Goal: Task Accomplishment & Management: Complete application form

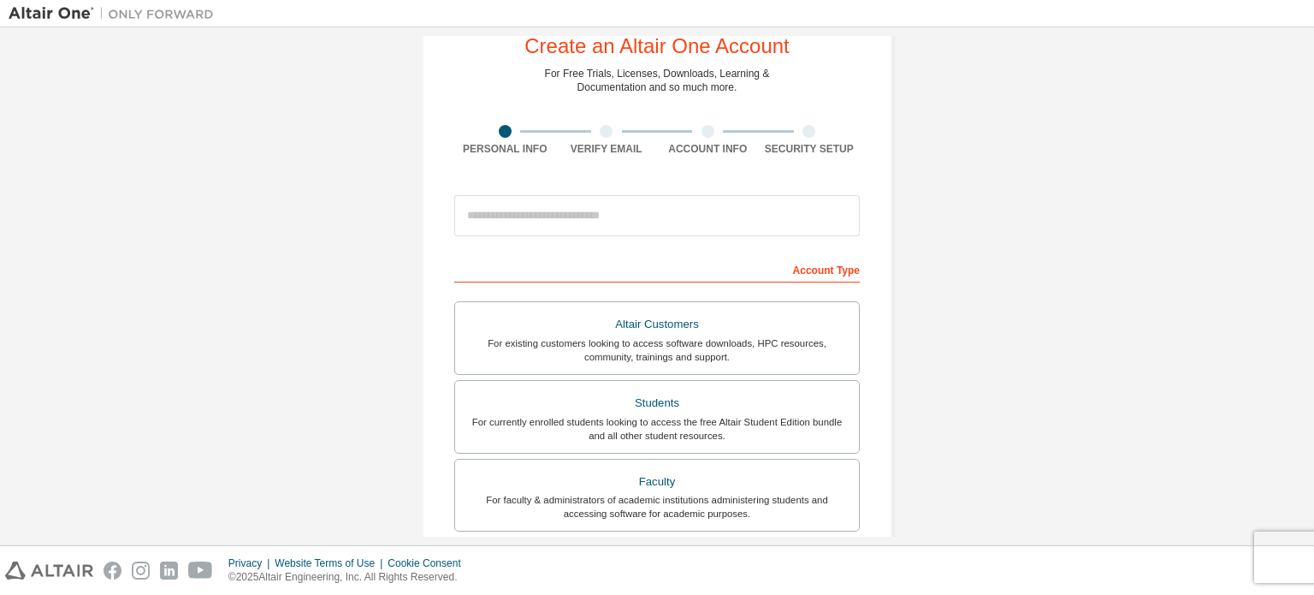
scroll to position [51, 0]
click at [625, 216] on input "email" at bounding box center [657, 217] width 406 height 41
click at [965, 209] on div "Create an Altair One Account For Free Trials, Licenses, Downloads, Learning & D…" at bounding box center [657, 438] width 1297 height 906
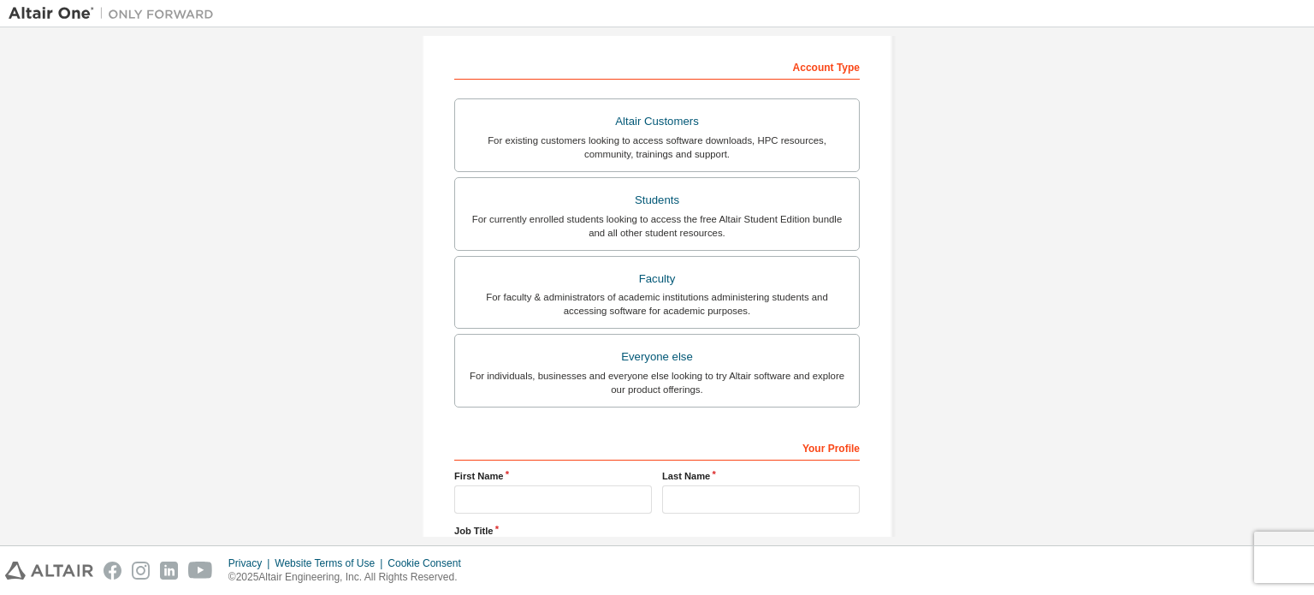
scroll to position [257, 0]
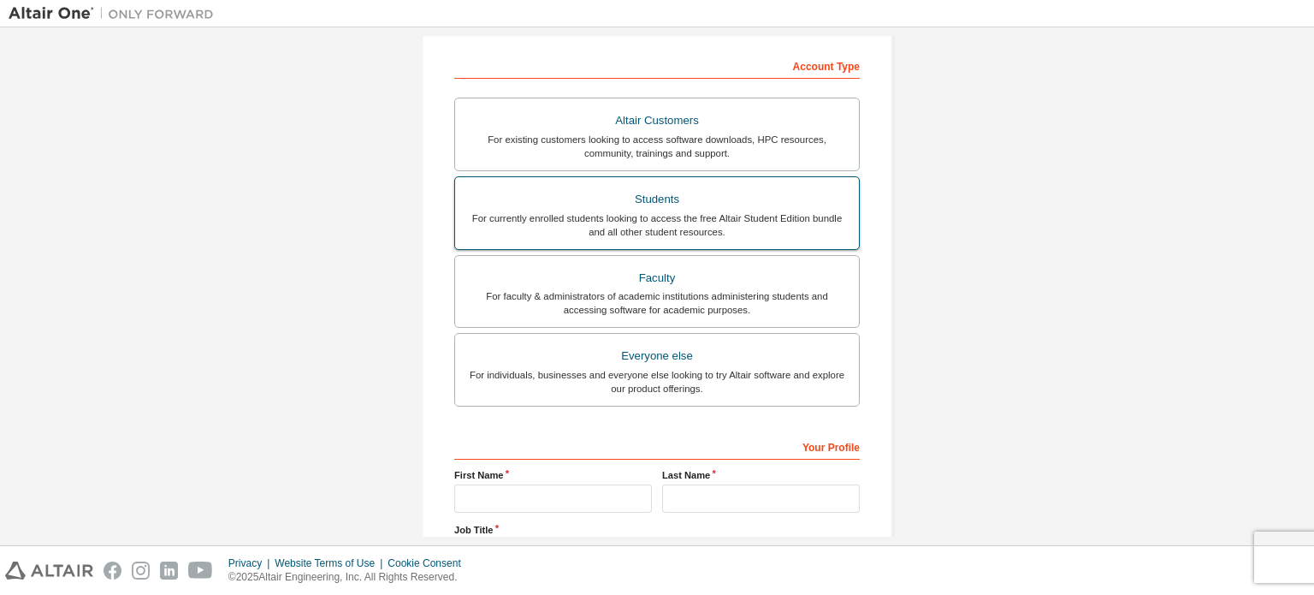
click at [677, 221] on div "For currently enrolled students looking to access the free Altair Student Editi…" at bounding box center [656, 224] width 383 height 27
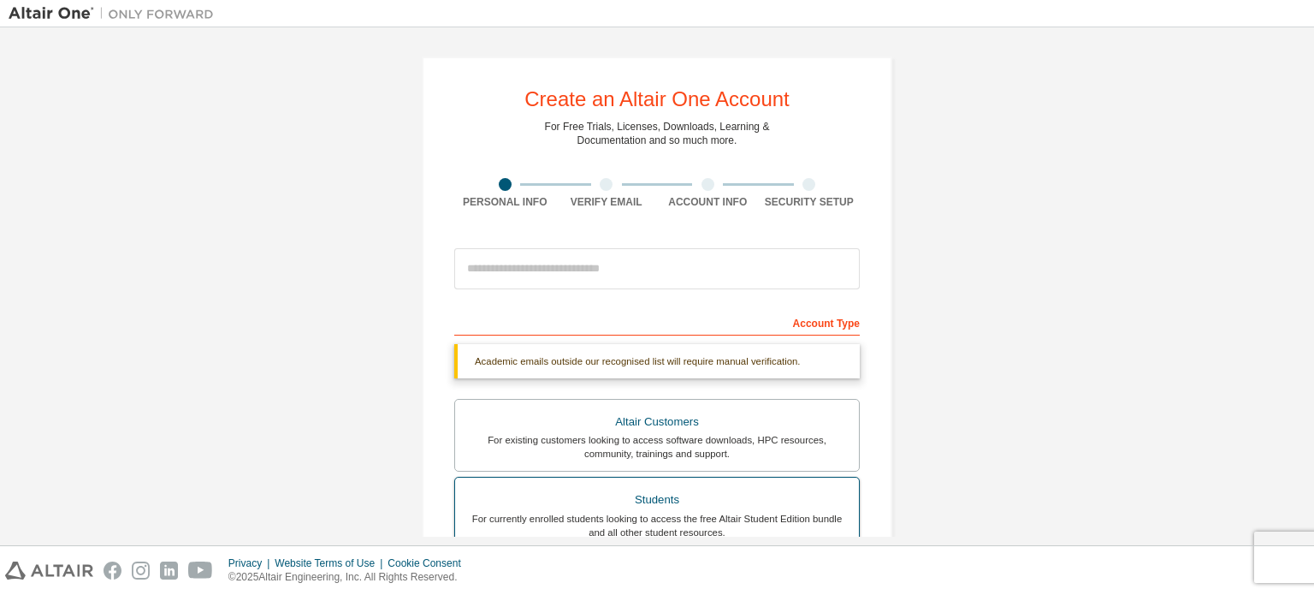
scroll to position [0, 0]
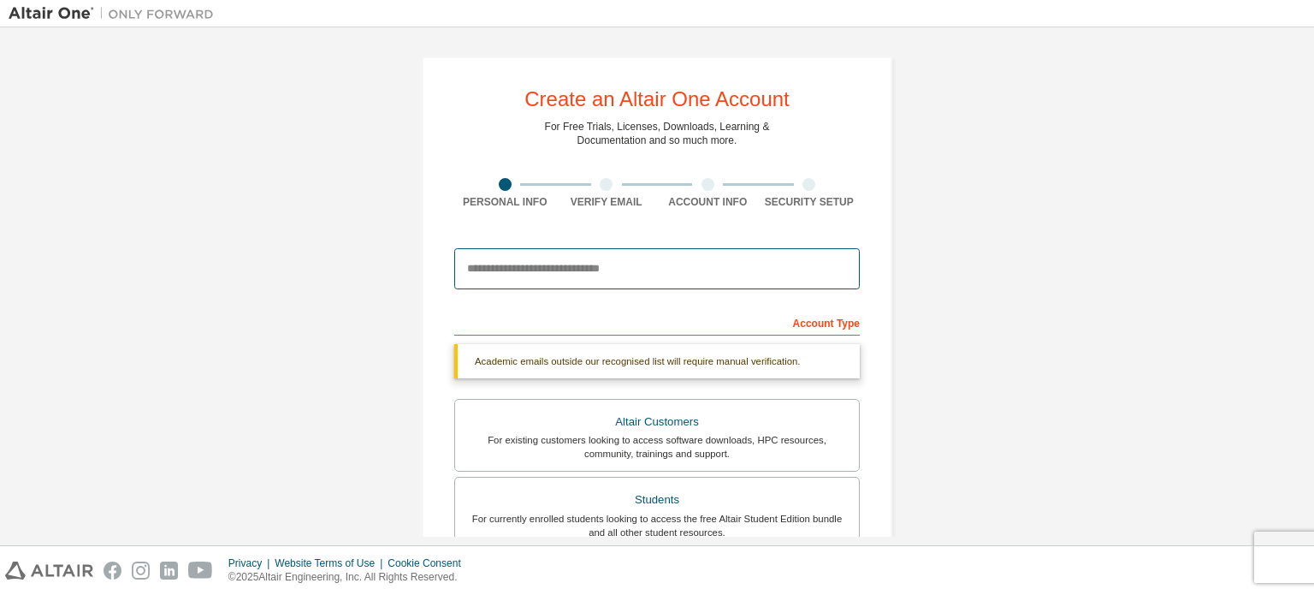
click at [601, 277] on input "email" at bounding box center [657, 268] width 406 height 41
